Goal: Information Seeking & Learning: Understand process/instructions

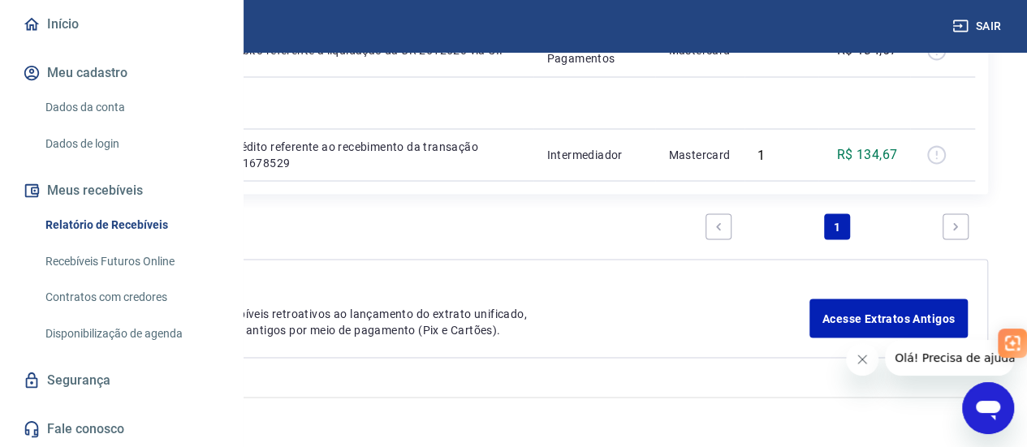
scroll to position [196, 0]
click at [136, 332] on link "Disponibilização de agenda" at bounding box center [131, 333] width 184 height 33
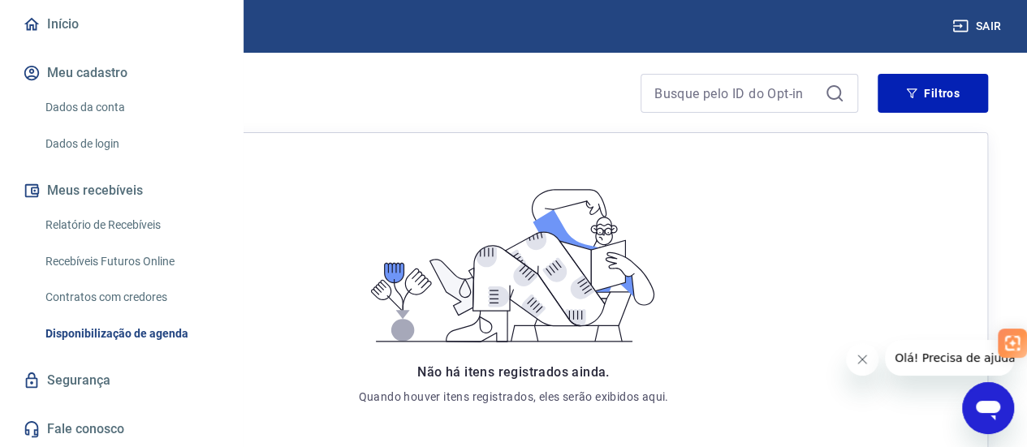
scroll to position [351, 0]
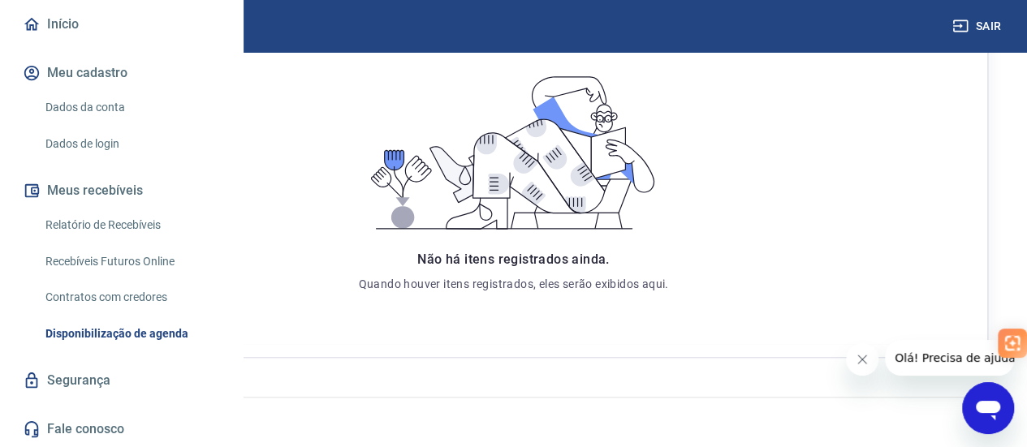
click at [123, 290] on link "Contratos com credores" at bounding box center [131, 297] width 184 height 33
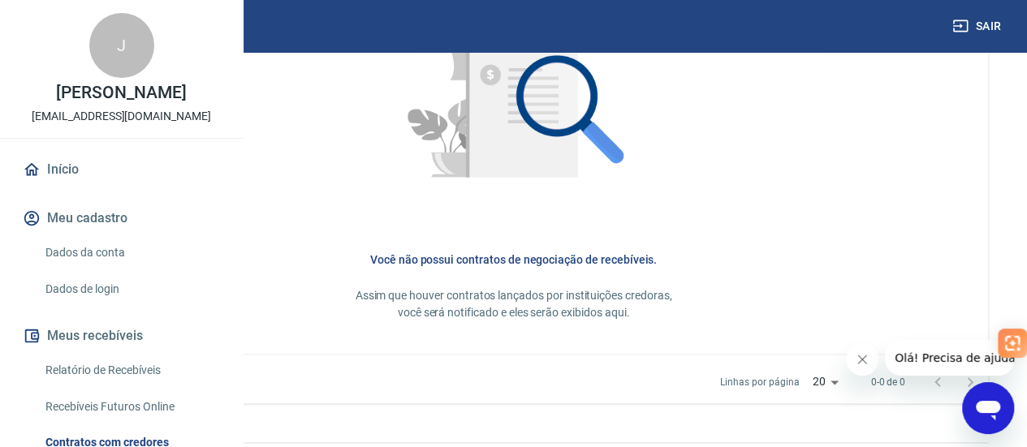
click at [98, 387] on link "Relatório de Recebíveis" at bounding box center [131, 370] width 184 height 33
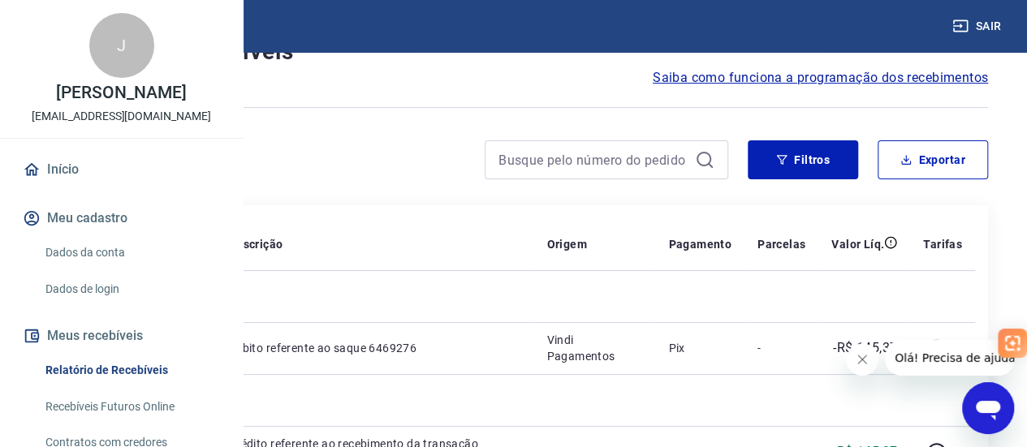
scroll to position [58, 0]
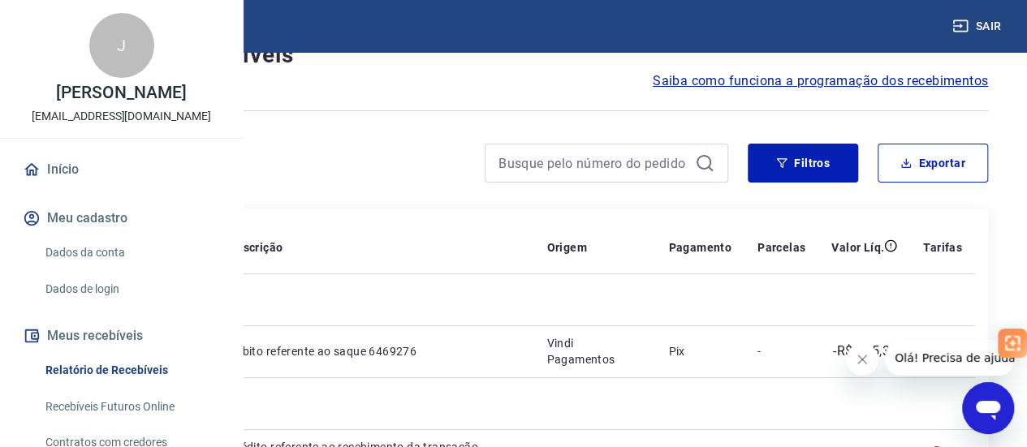
click at [813, 80] on span "Saiba como funciona a programação dos recebimentos" at bounding box center [819, 80] width 335 height 19
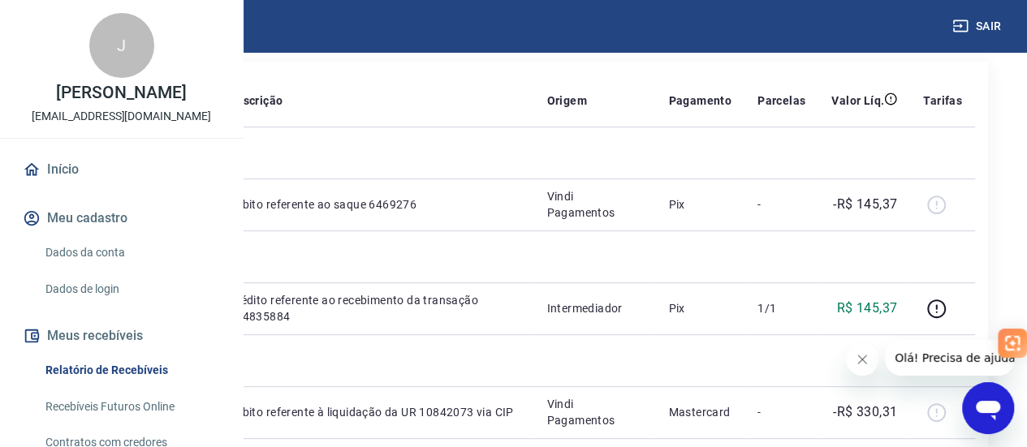
scroll to position [217, 0]
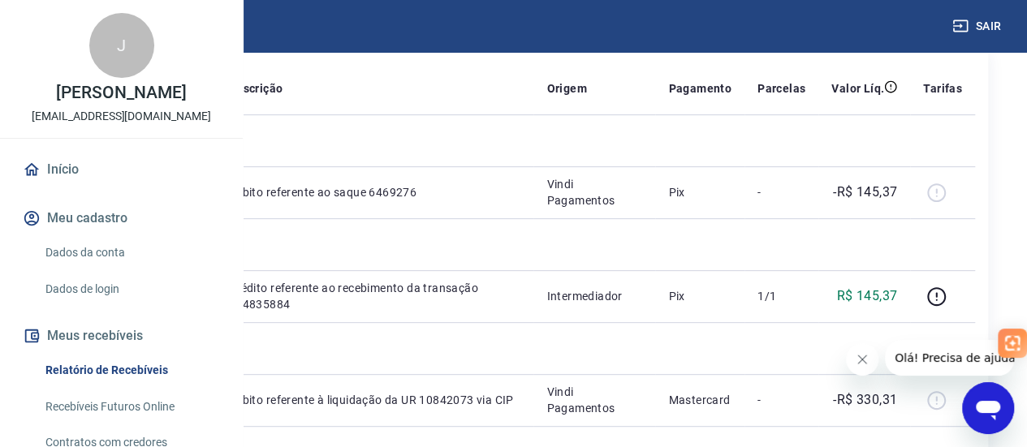
click at [80, 187] on link "Início" at bounding box center [121, 170] width 204 height 36
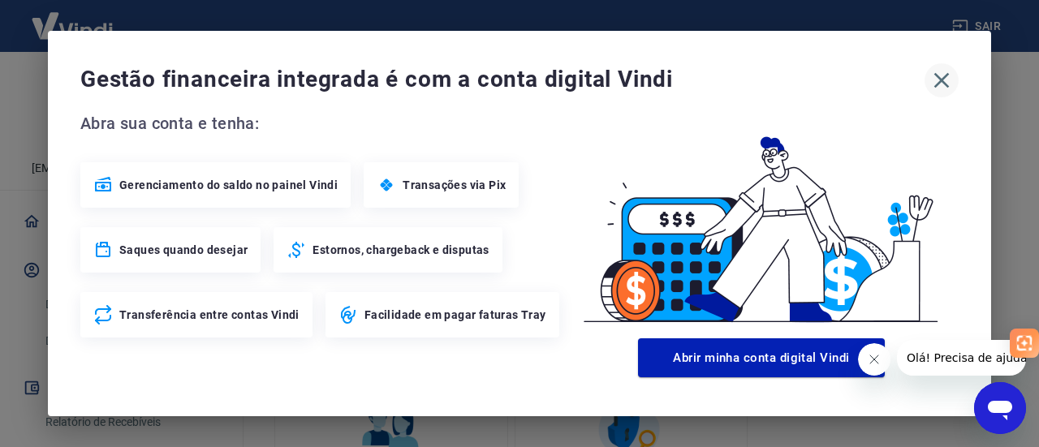
click at [941, 85] on icon "button" at bounding box center [941, 80] width 26 height 26
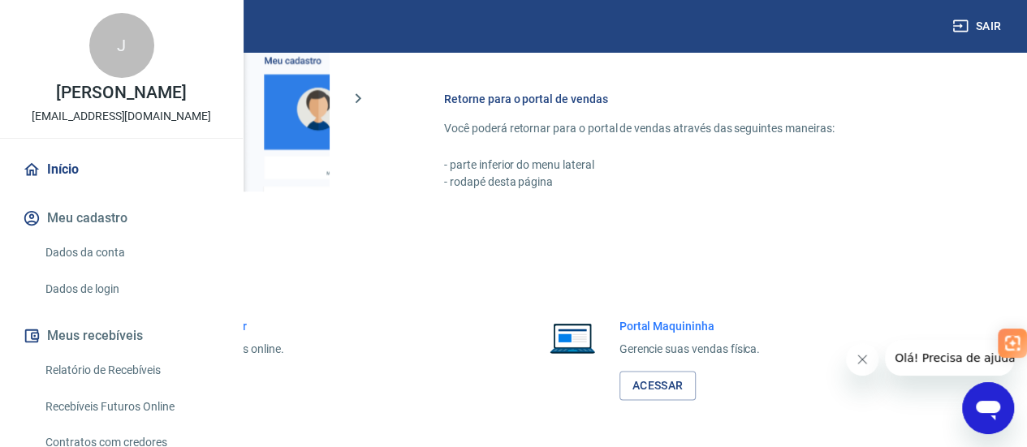
scroll to position [1051, 0]
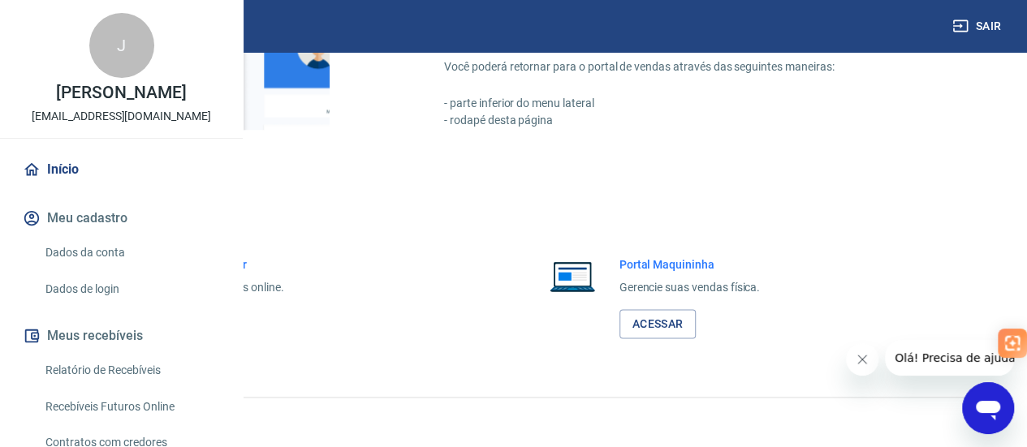
click at [55, 187] on link "Início" at bounding box center [121, 170] width 204 height 36
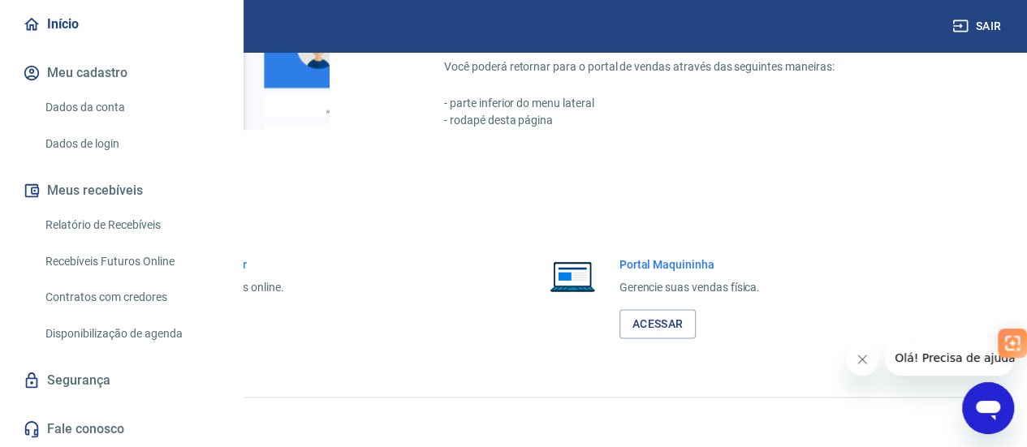
scroll to position [196, 0]
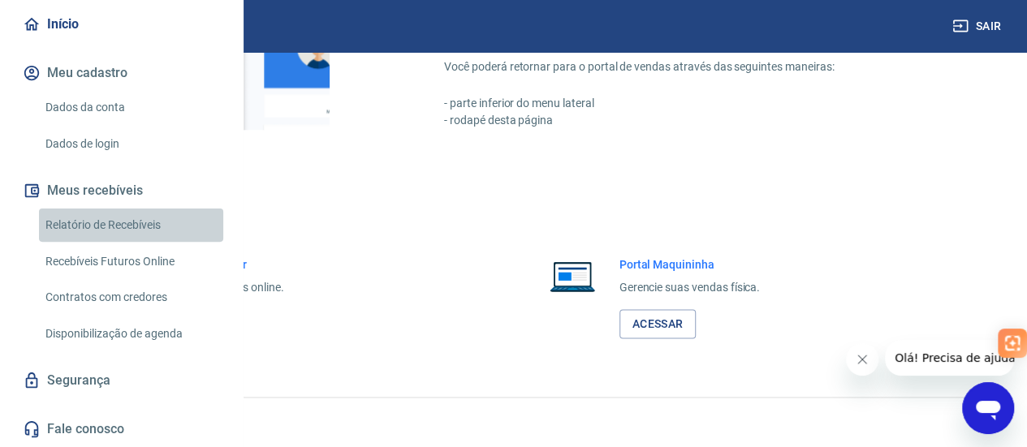
click at [144, 224] on link "Relatório de Recebíveis" at bounding box center [131, 225] width 184 height 33
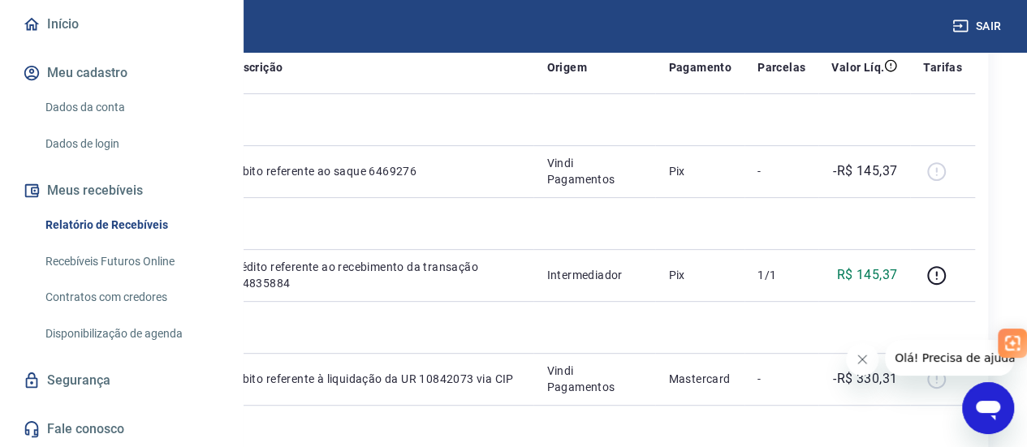
scroll to position [242, 0]
